Goal: Navigation & Orientation: Find specific page/section

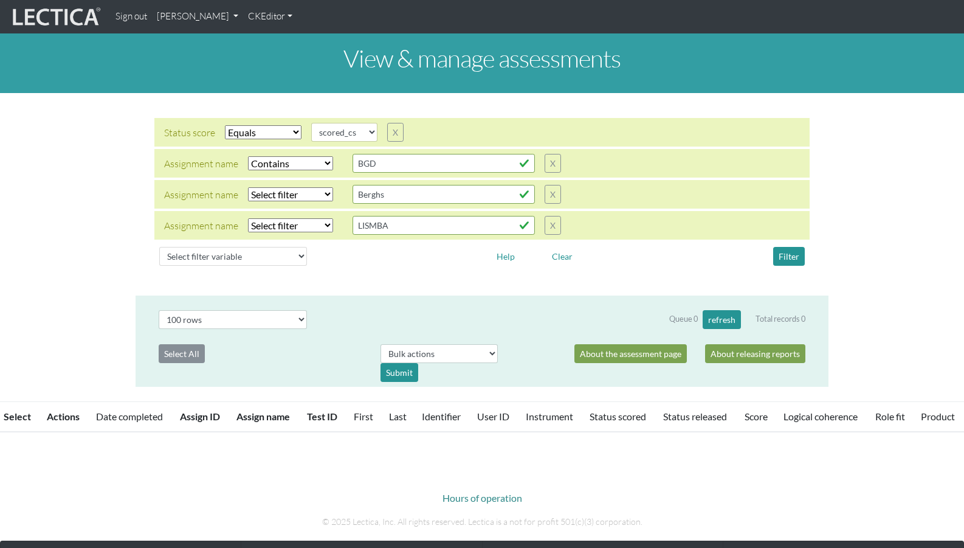
select select "scored_cs"
select select "icontains"
select select "100"
